Goal: Navigation & Orientation: Find specific page/section

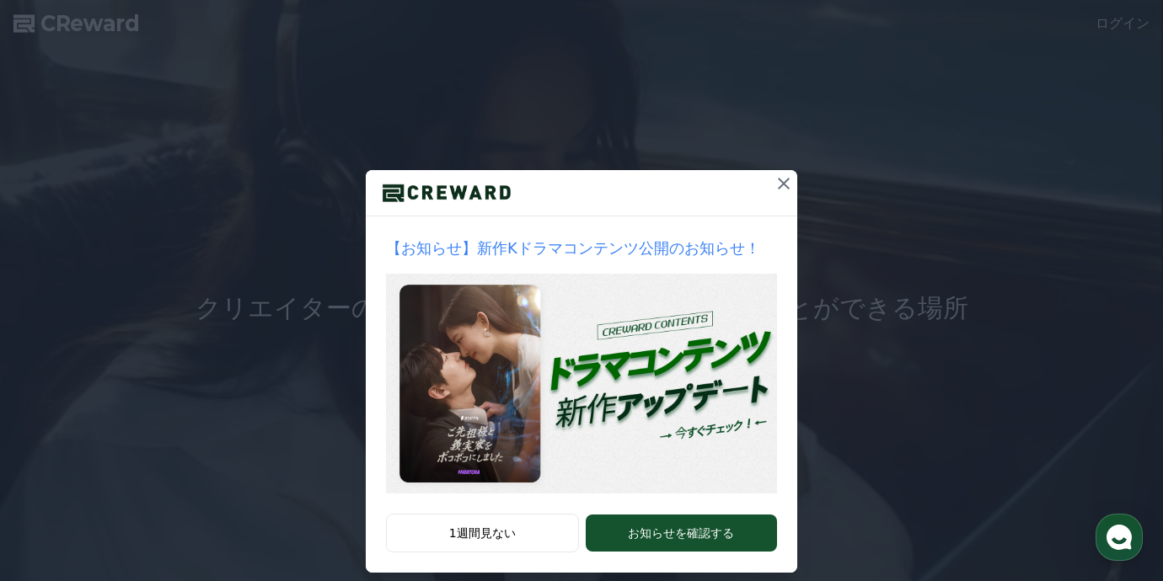
scroll to position [51, 0]
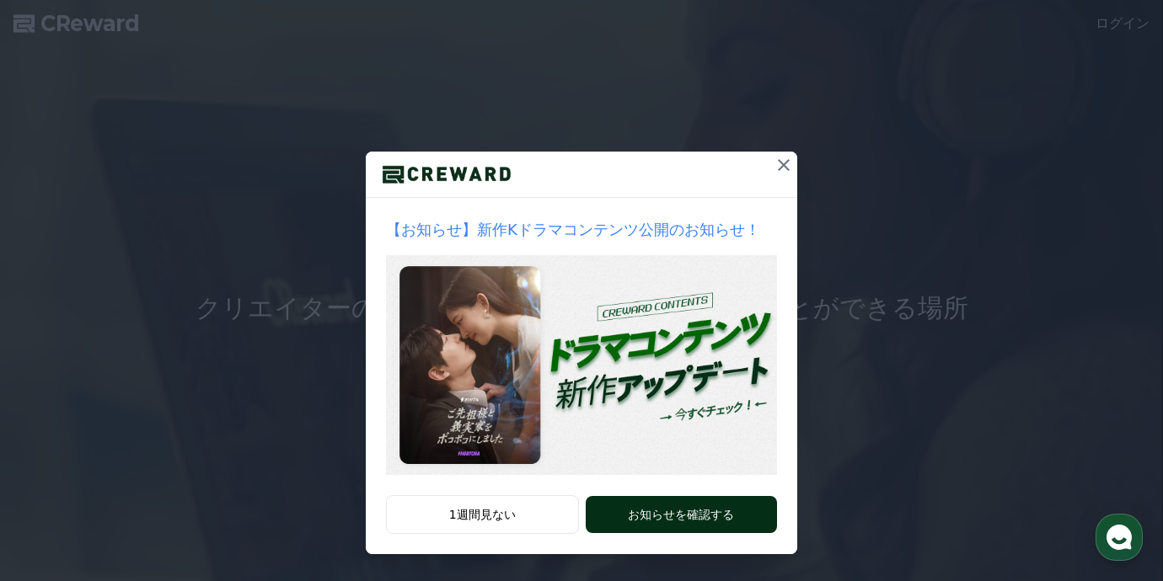
click at [681, 505] on button "お知らせを確認する" at bounding box center [681, 514] width 191 height 37
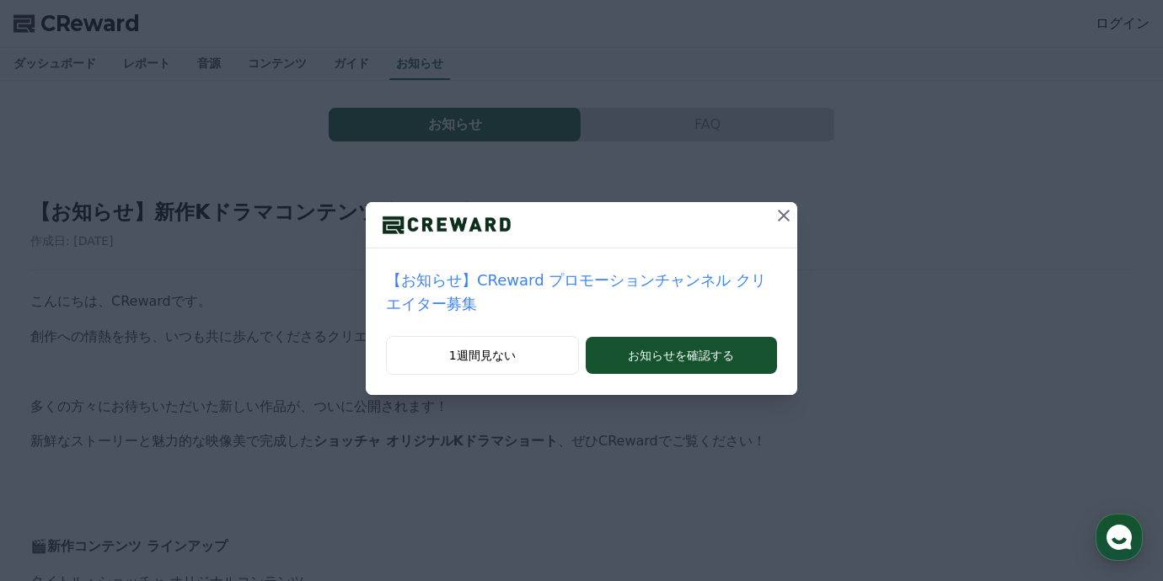
click at [774, 214] on icon at bounding box center [784, 216] width 20 height 20
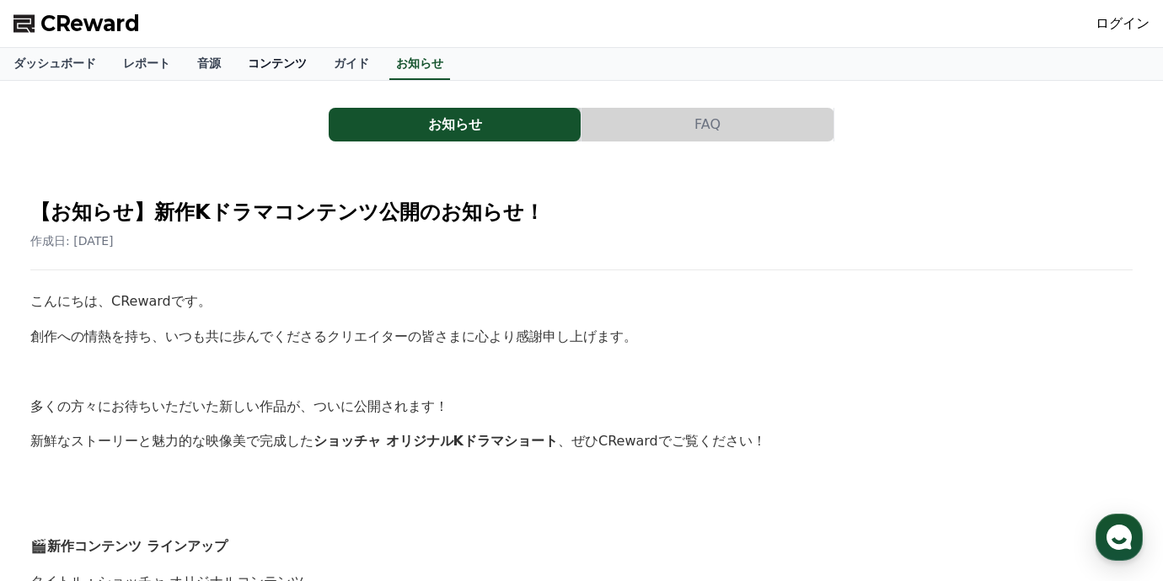
click at [234, 61] on link "コンテンツ" at bounding box center [277, 64] width 86 height 32
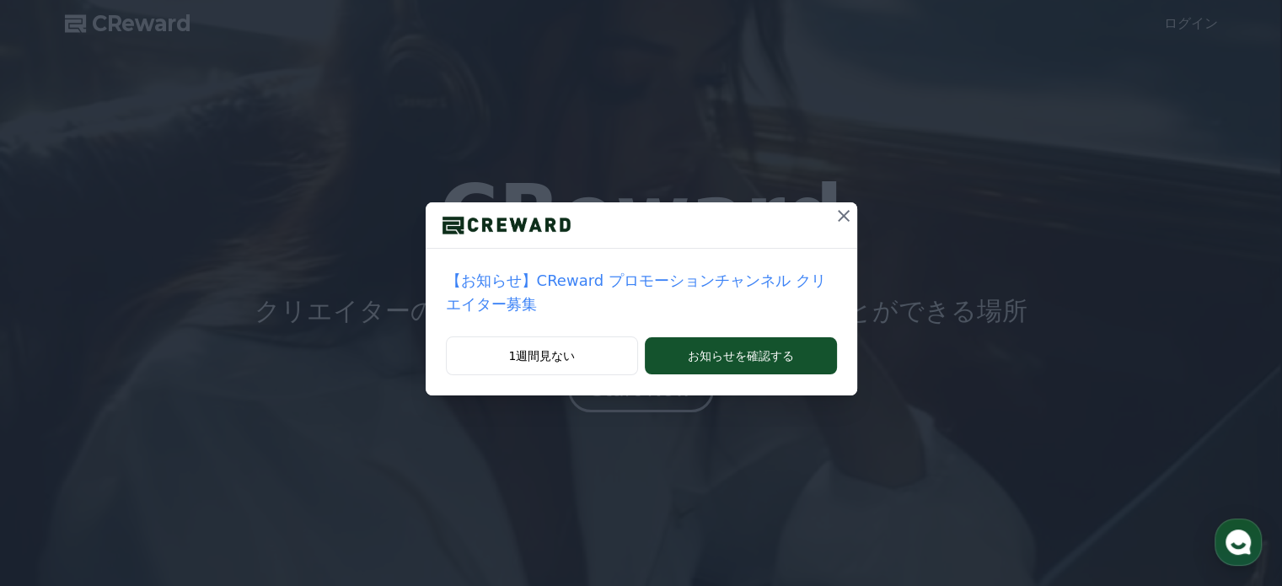
click at [838, 214] on icon at bounding box center [843, 216] width 20 height 20
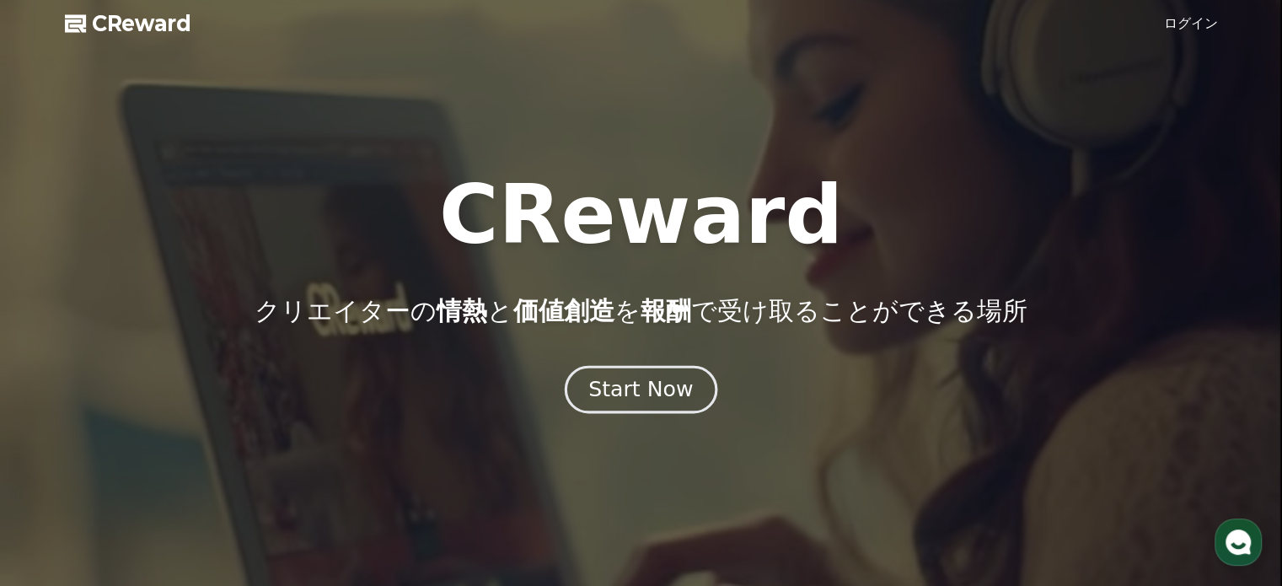
click at [635, 393] on div "Start Now" at bounding box center [640, 389] width 104 height 29
